Goal: Transaction & Acquisition: Purchase product/service

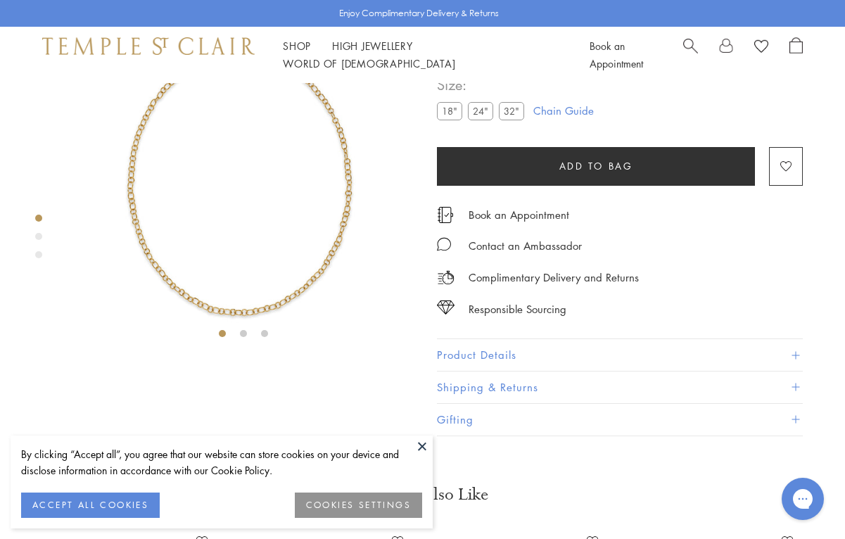
click at [423, 444] on button at bounding box center [421, 445] width 21 height 21
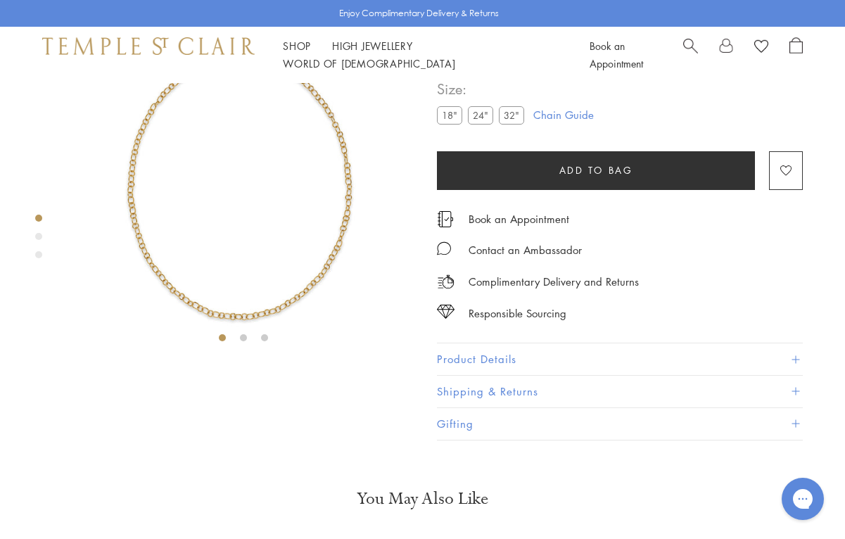
scroll to position [77, 0]
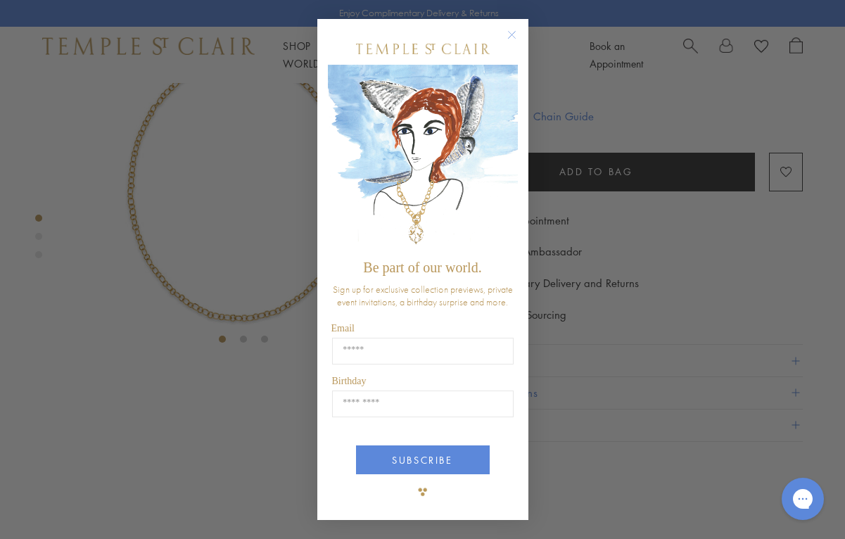
click at [510, 35] on circle "Close dialog" at bounding box center [511, 35] width 17 height 17
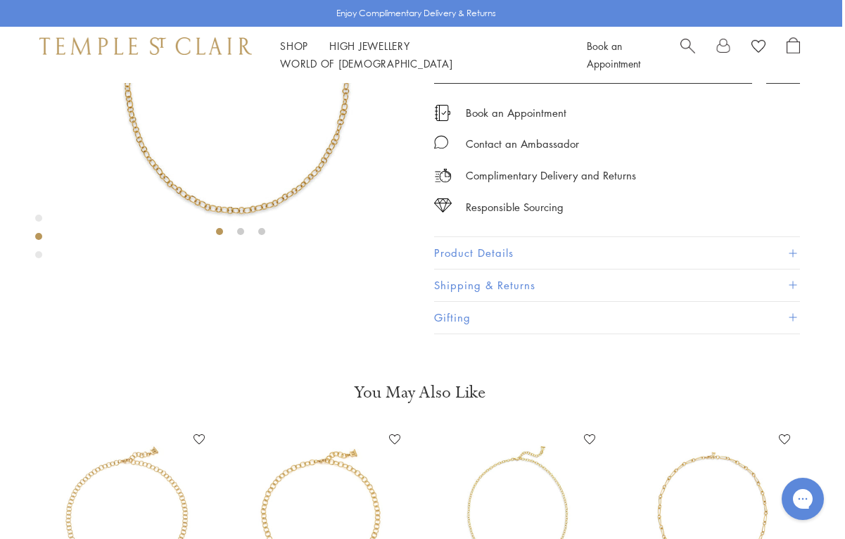
scroll to position [224, 3]
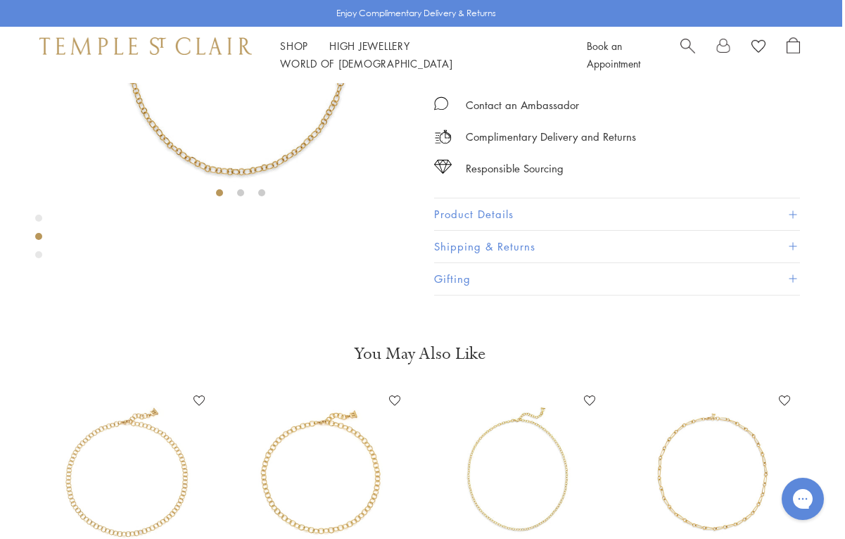
click at [496, 230] on button "Product Details" at bounding box center [617, 214] width 366 height 32
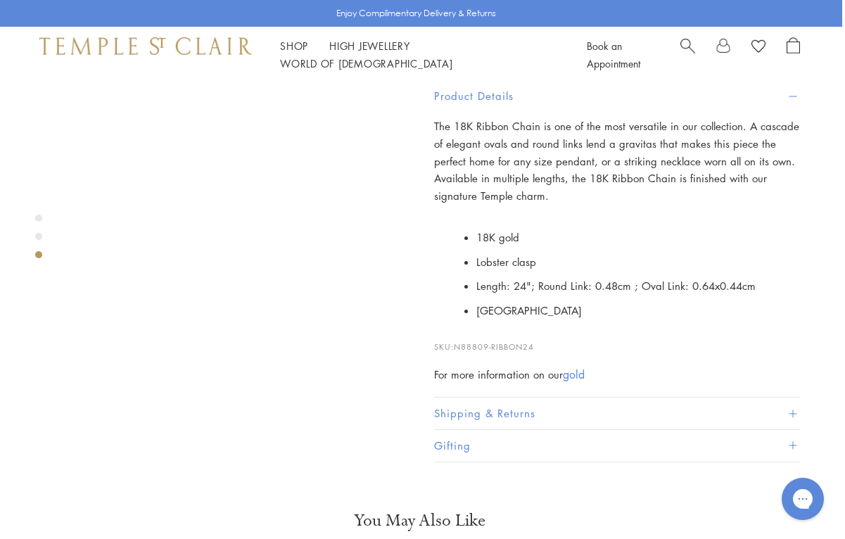
scroll to position [0, 3]
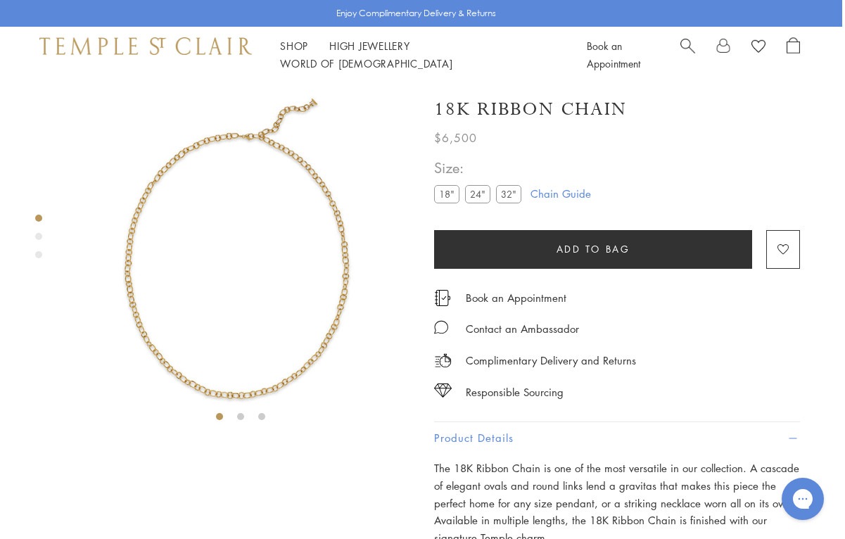
click at [684, 51] on span "Search" at bounding box center [687, 44] width 15 height 15
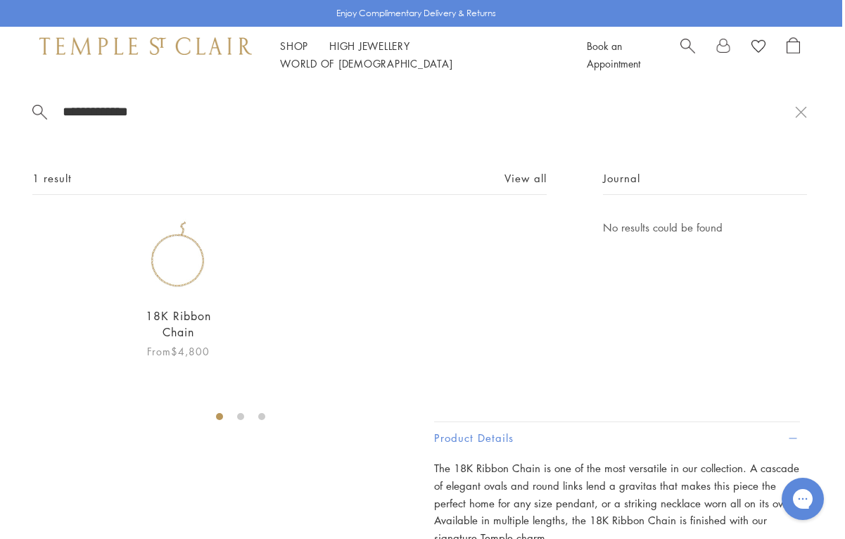
type input "**********"
click at [163, 316] on link "18K Ribbon Chain" at bounding box center [178, 324] width 65 height 32
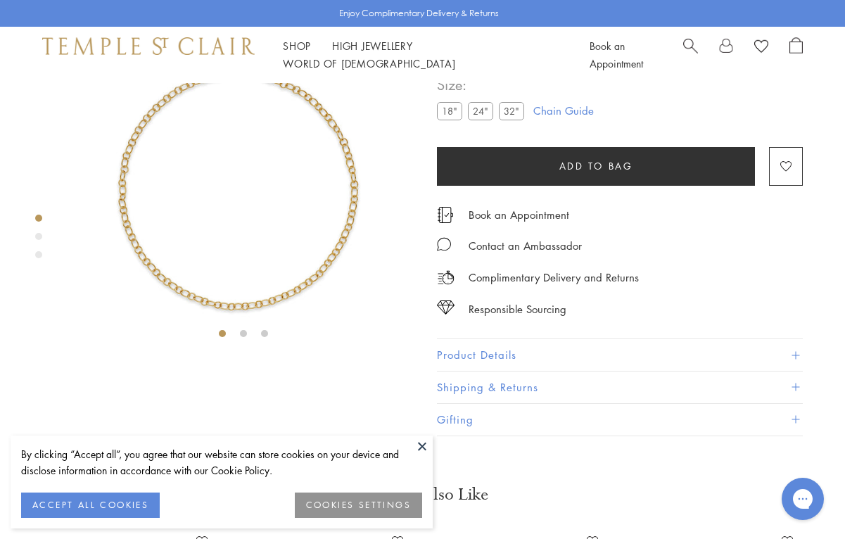
click at [416, 442] on button at bounding box center [421, 445] width 21 height 21
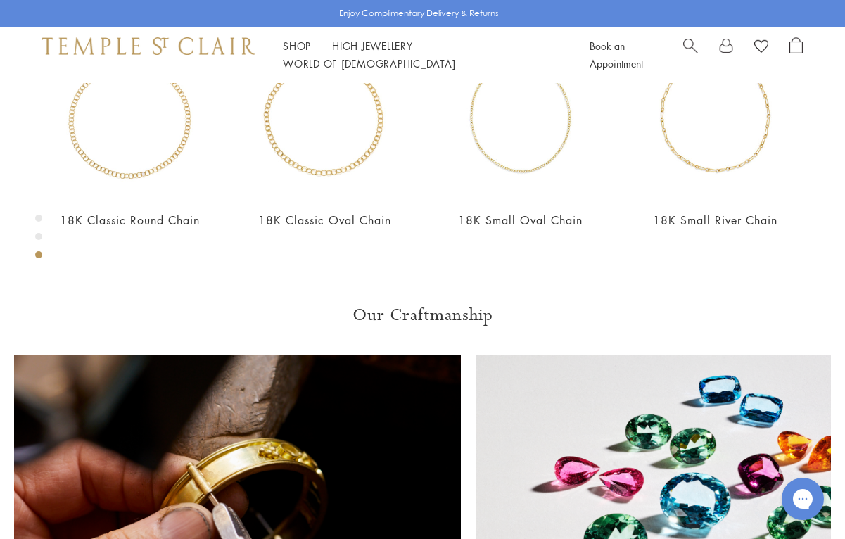
scroll to position [582, 1]
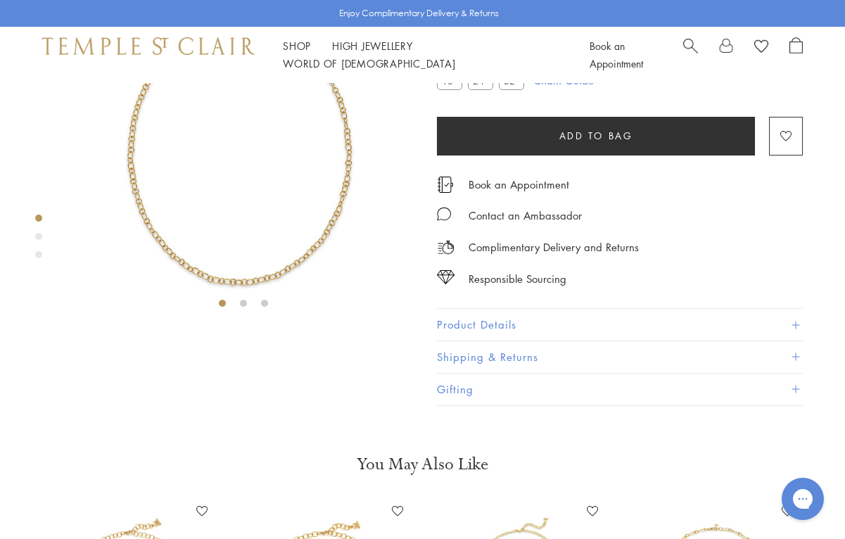
scroll to position [83, 0]
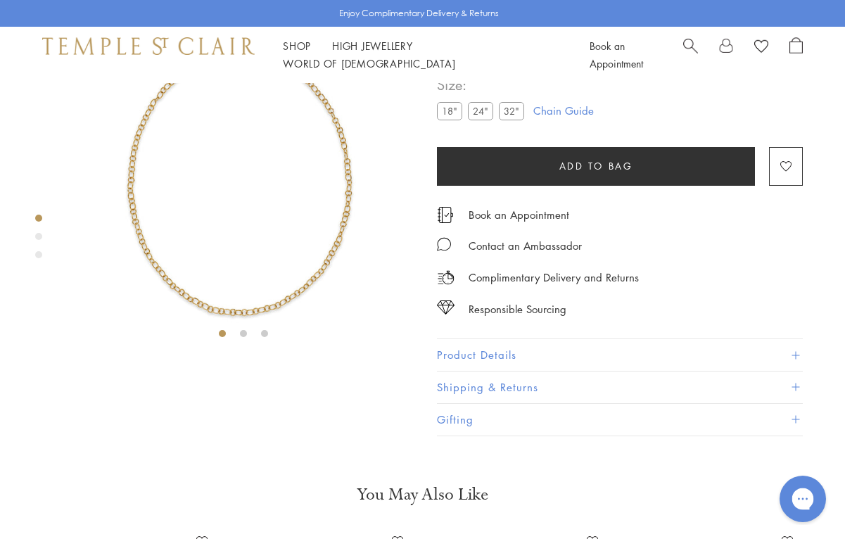
click at [799, 494] on icon "Gorgias live chat" at bounding box center [802, 498] width 15 height 15
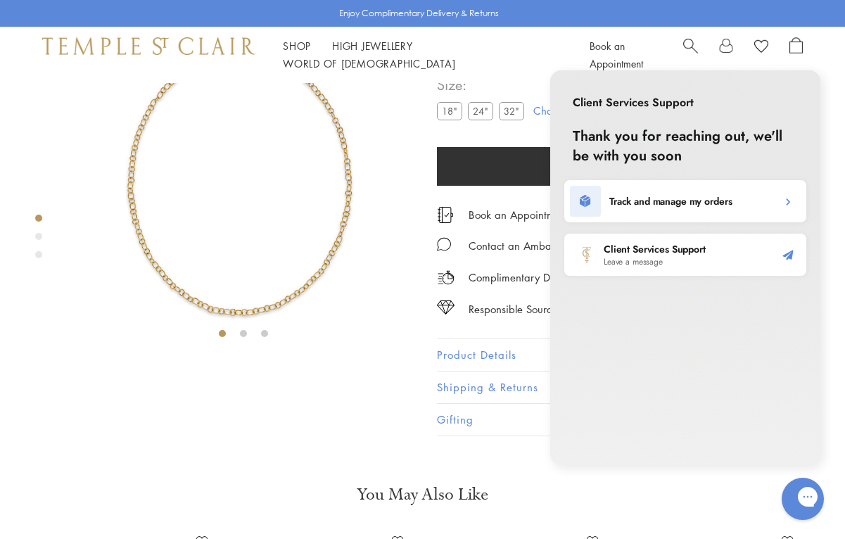
scroll to position [79, 0]
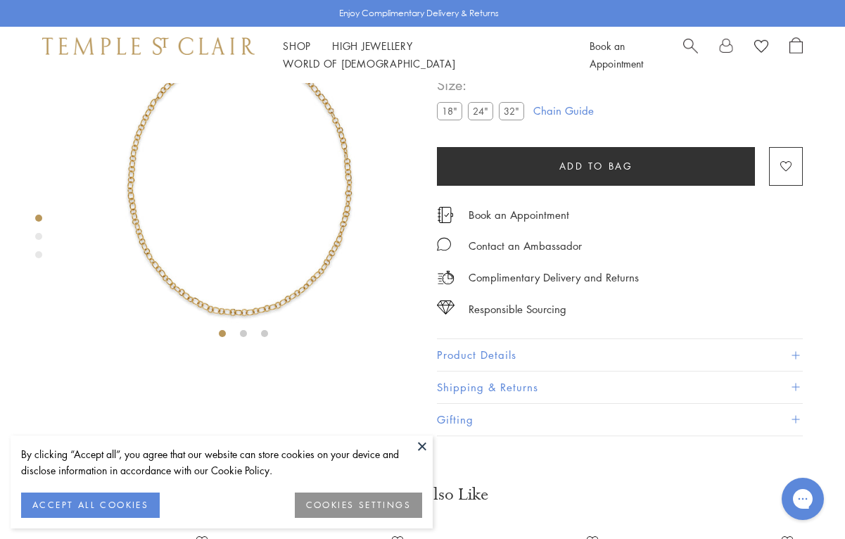
click at [418, 447] on button at bounding box center [421, 445] width 21 height 21
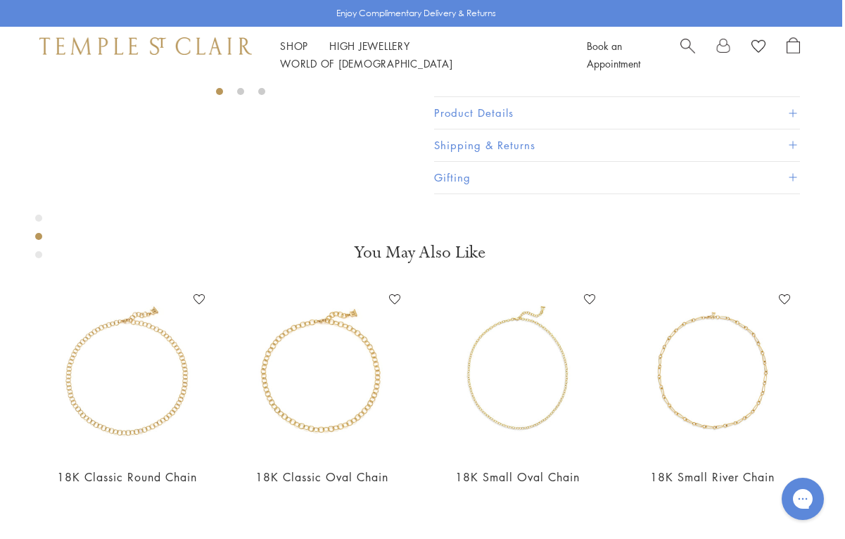
scroll to position [335, 3]
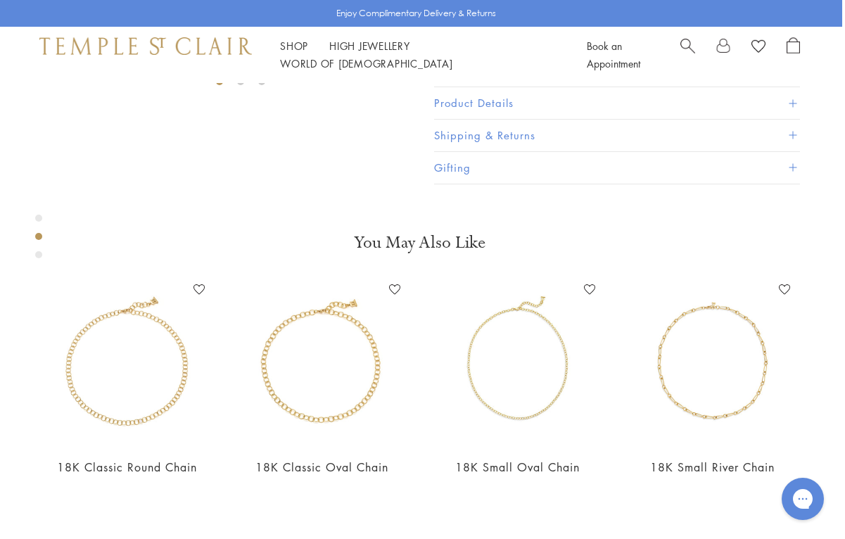
click at [492, 119] on button "Product Details" at bounding box center [617, 103] width 366 height 32
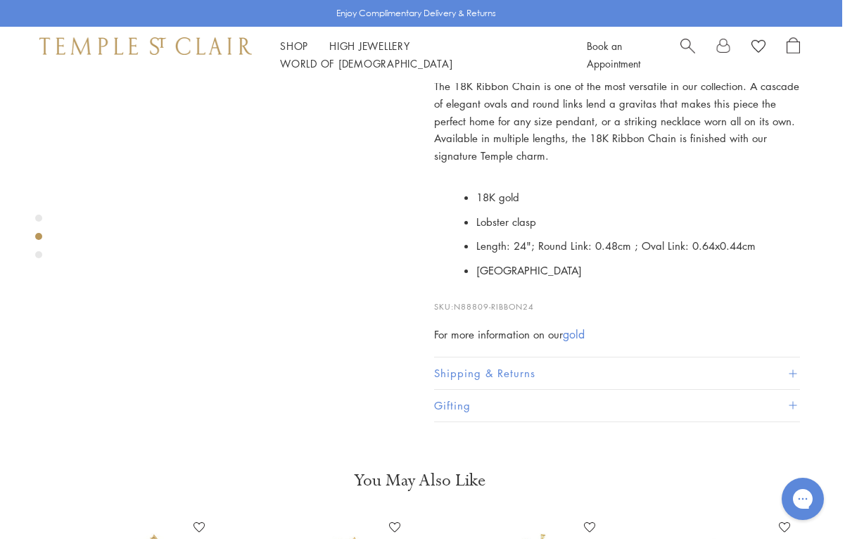
scroll to position [379, 3]
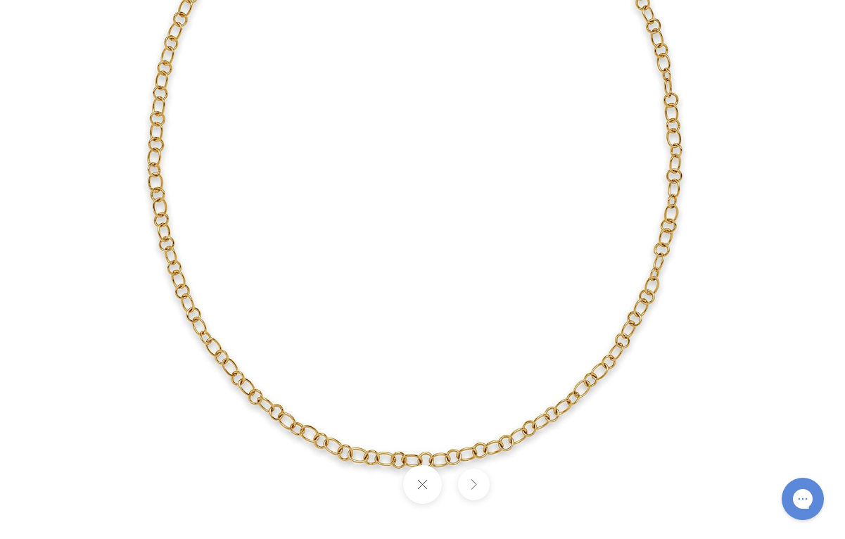
click at [477, 480] on button at bounding box center [474, 484] width 32 height 32
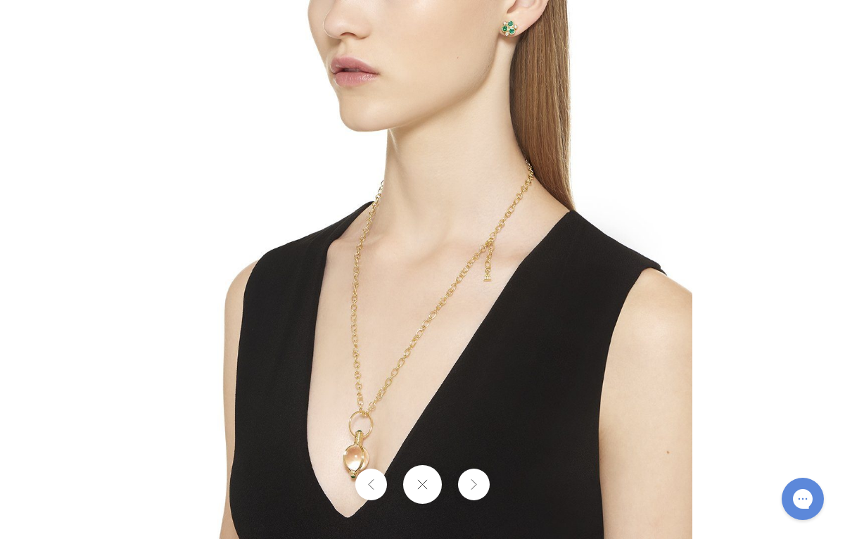
scroll to position [378, 3]
drag, startPoint x: 499, startPoint y: 290, endPoint x: 1020, endPoint y: 272, distance: 520.7
click at [660, 283] on img at bounding box center [422, 269] width 539 height 539
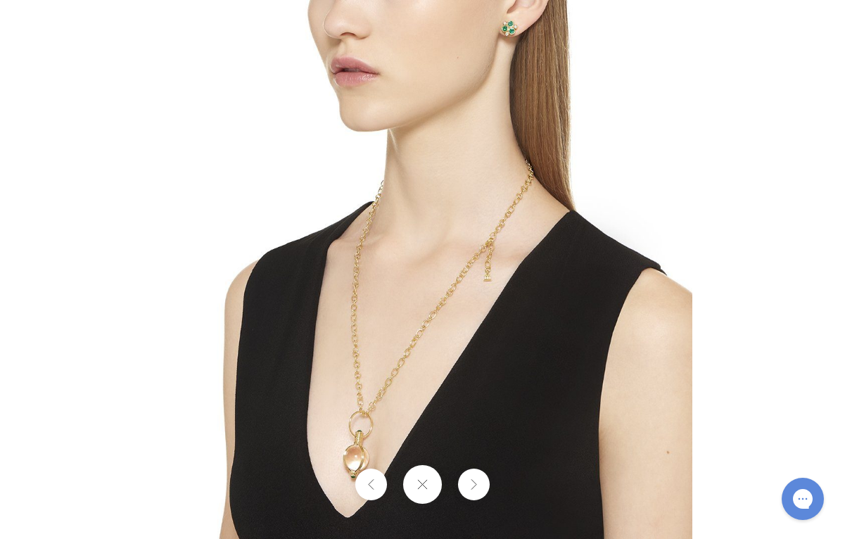
click at [204, 458] on img at bounding box center [422, 269] width 539 height 539
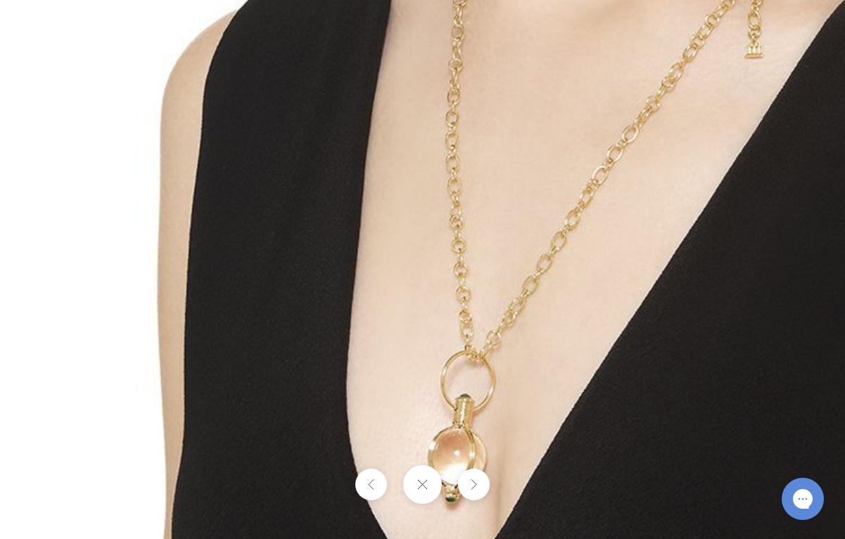
click at [204, 458] on img at bounding box center [607, 31] width 1215 height 1215
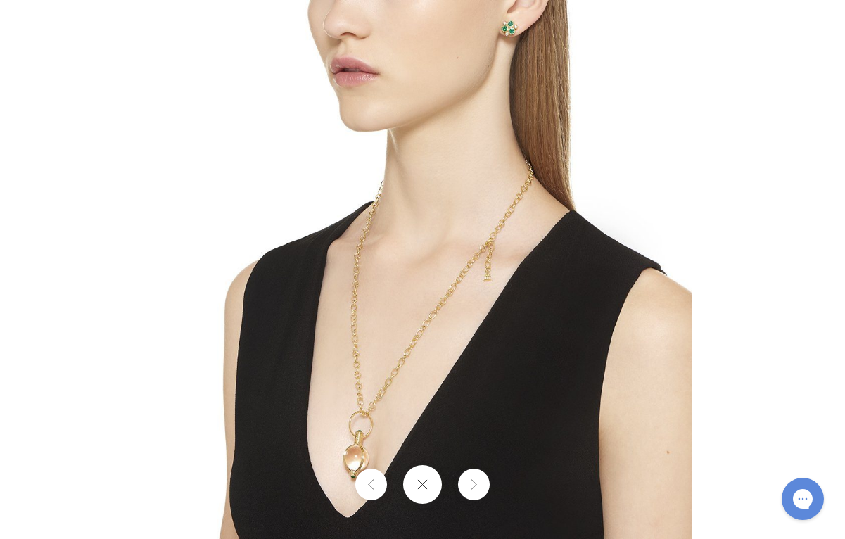
click at [418, 480] on button at bounding box center [422, 484] width 39 height 39
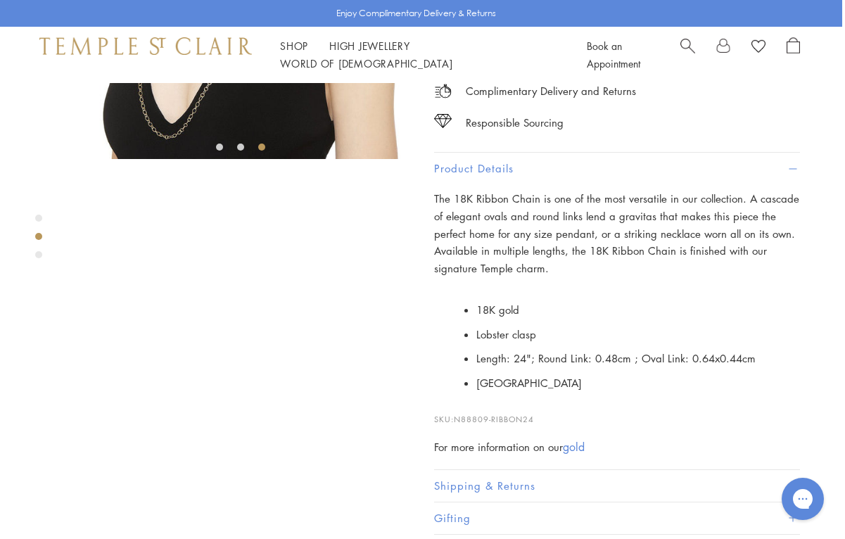
scroll to position [275, 3]
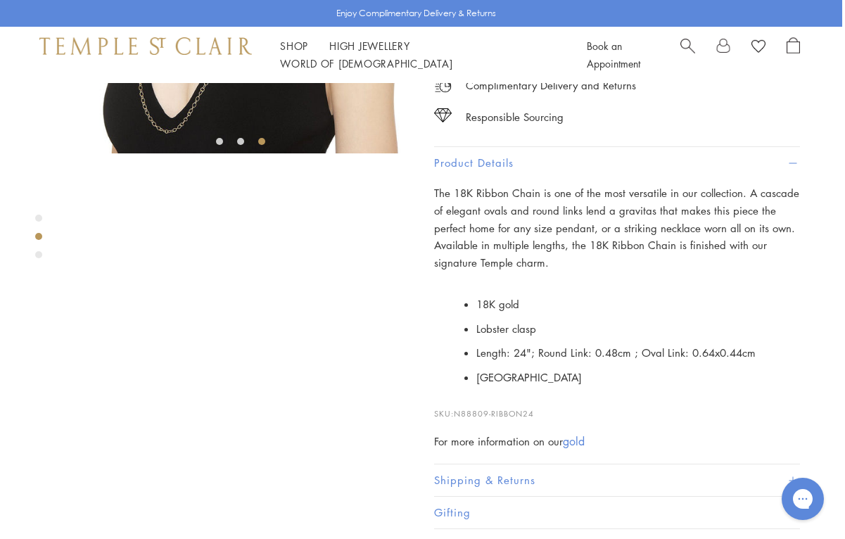
drag, startPoint x: 432, startPoint y: 160, endPoint x: 484, endPoint y: 186, distance: 57.2
click at [455, 186] on div "SEE RECOMMENDED CHAIN PAIRINGS 18K Ribbon Chain $6,500 #18"# 18K gold Lobster c…" at bounding box center [226, 167] width 458 height 718
click at [545, 176] on button "Product Details" at bounding box center [617, 163] width 366 height 32
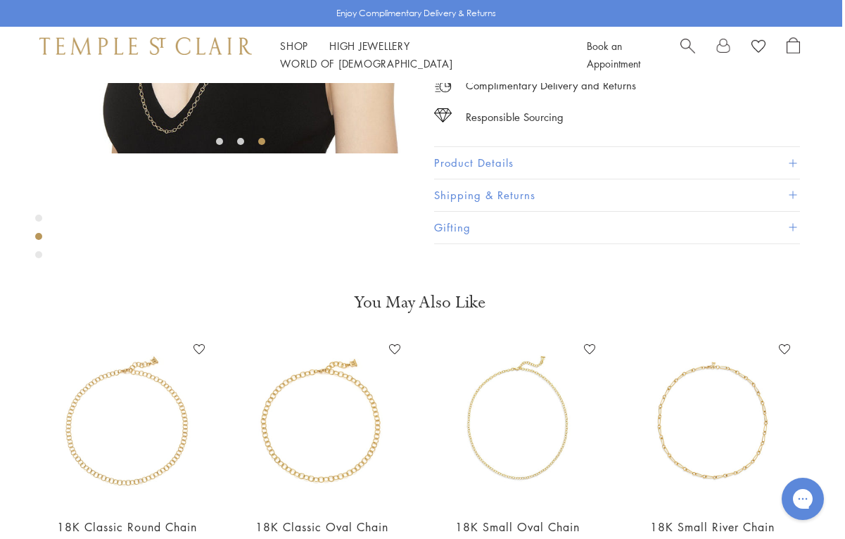
click at [443, 172] on button "Product Details" at bounding box center [617, 163] width 366 height 32
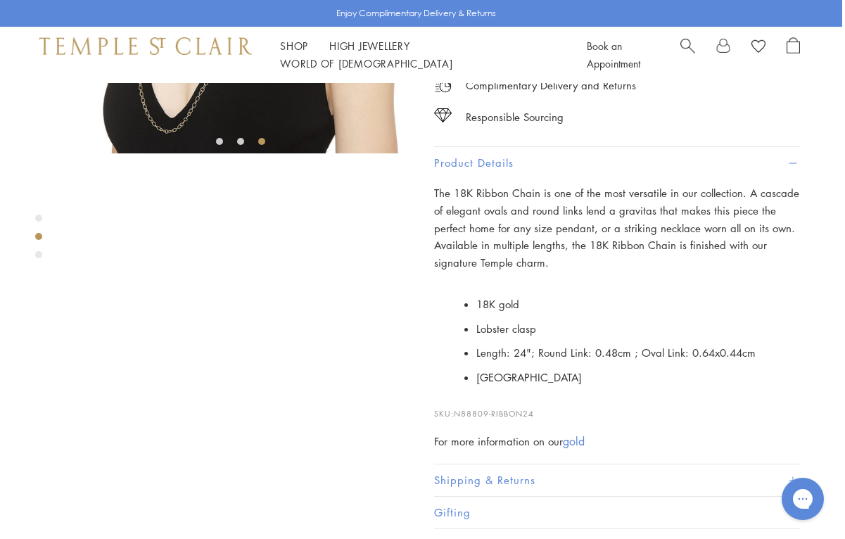
drag, startPoint x: 433, startPoint y: 169, endPoint x: 446, endPoint y: 172, distance: 13.1
click at [447, 174] on div "SEE RECOMMENDED CHAIN PAIRINGS 18K Ribbon Chain $6,500 #18"# 18K gold Lobster c…" at bounding box center [226, 167] width 458 height 718
drag, startPoint x: 432, startPoint y: 191, endPoint x: 631, endPoint y: 390, distance: 282.4
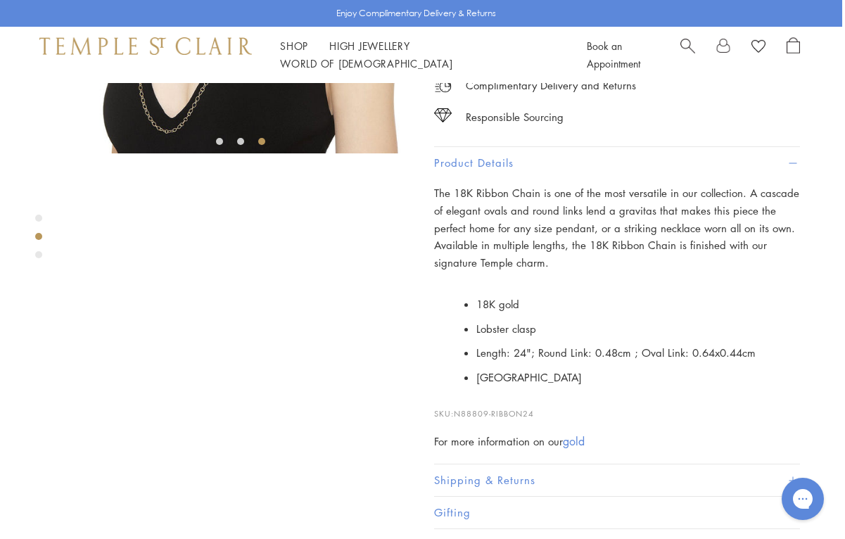
click at [455, 390] on div "SEE RECOMMENDED CHAIN PAIRINGS 18K Ribbon Chain $6,500 #18"# 18K gold Lobster c…" at bounding box center [226, 167] width 458 height 718
copy div "18K Ribbon Chain $6,500 The 18K Ribbon Chain is one of the most versatile in ou…"
